Goal: Task Accomplishment & Management: Manage account settings

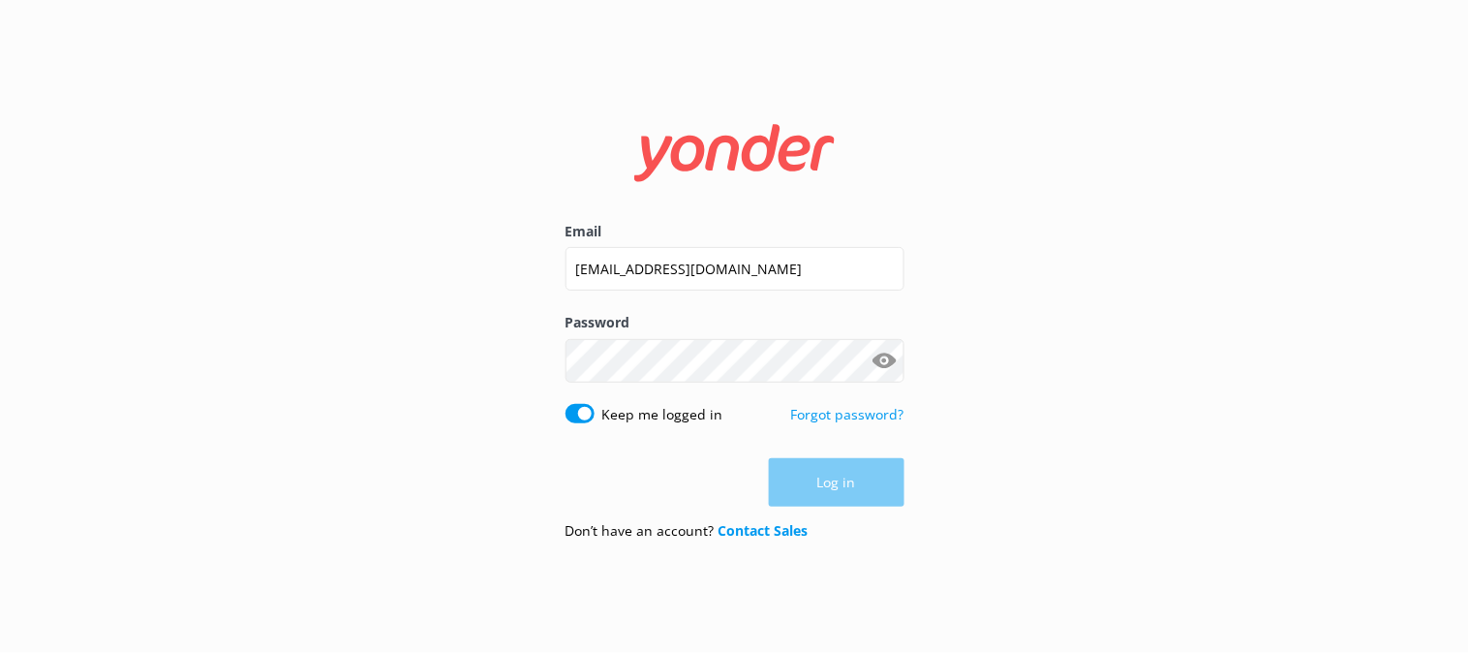
type input "[EMAIL_ADDRESS][DOMAIN_NAME]"
click at [875, 362] on button "Show password" at bounding box center [885, 361] width 39 height 39
click at [847, 482] on button "Log in" at bounding box center [837, 483] width 136 height 48
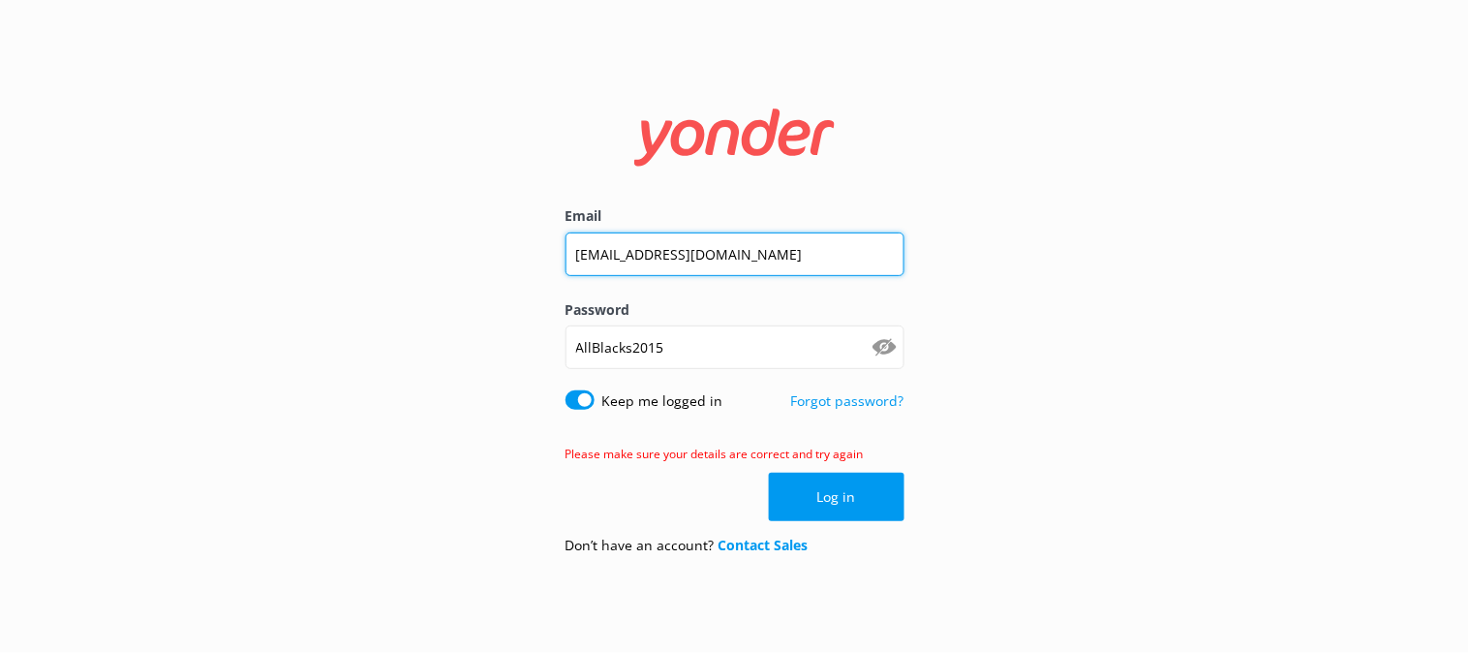
click at [633, 258] on input "[EMAIL_ADDRESS][DOMAIN_NAME]" at bounding box center [734, 254] width 339 height 44
type input "[EMAIL_ADDRESS][DOMAIN_NAME]"
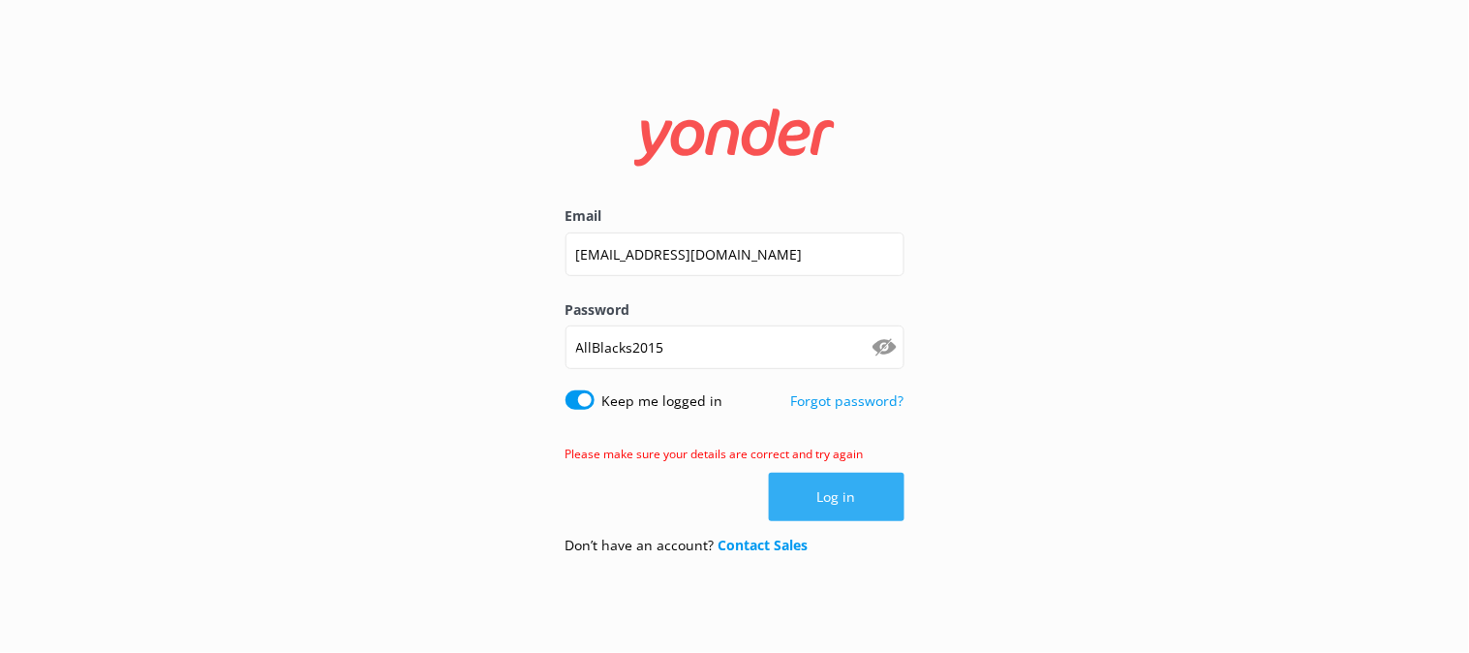
click at [859, 482] on button "Log in" at bounding box center [837, 496] width 136 height 48
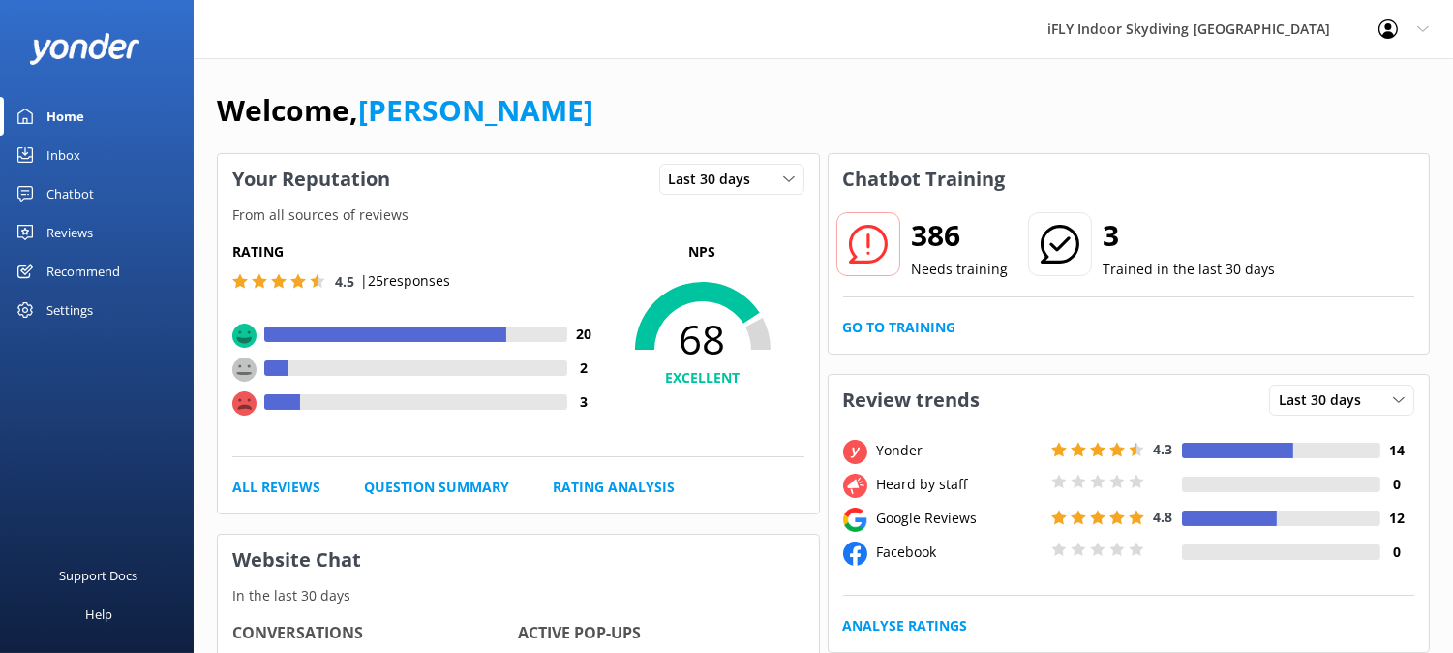
click at [78, 160] on div "Inbox" at bounding box center [63, 155] width 34 height 39
